Goal: Transaction & Acquisition: Purchase product/service

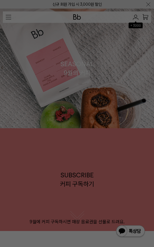
scroll to position [1, 0]
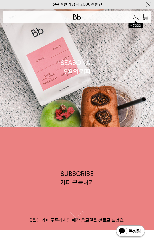
click at [11, 17] on img "button" at bounding box center [8, 17] width 5 height 5
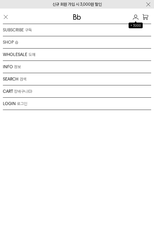
click at [15, 43] on div "SHOP 숍 원두 드립백/콜드브루/캡슐 선물세트 커피용품 프로그램" at bounding box center [77, 42] width 148 height 12
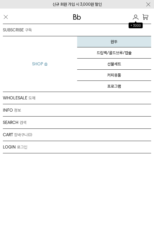
click at [121, 41] on link "원두" at bounding box center [114, 41] width 74 height 11
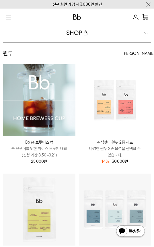
click at [147, 34] on div "SHOP 숍" at bounding box center [77, 33] width 148 height 20
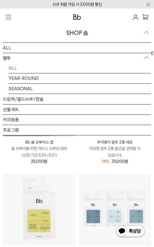
click at [146, 33] on div "SHOP 숍" at bounding box center [77, 33] width 148 height 20
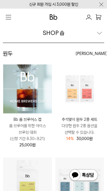
click at [100, 32] on div "SHOP 숍" at bounding box center [54, 33] width 102 height 20
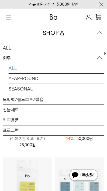
click at [98, 33] on div "SHOP 숍" at bounding box center [54, 33] width 102 height 20
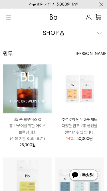
click at [98, 33] on div "SHOP 숍" at bounding box center [54, 33] width 102 height 20
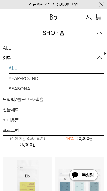
click at [98, 33] on div "SHOP 숍" at bounding box center [54, 33] width 102 height 20
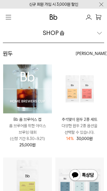
click at [98, 33] on div "SHOP 숍" at bounding box center [54, 33] width 102 height 20
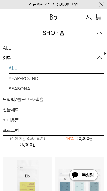
click at [98, 33] on div "SHOP 숍" at bounding box center [54, 33] width 102 height 20
